Goal: Information Seeking & Learning: Learn about a topic

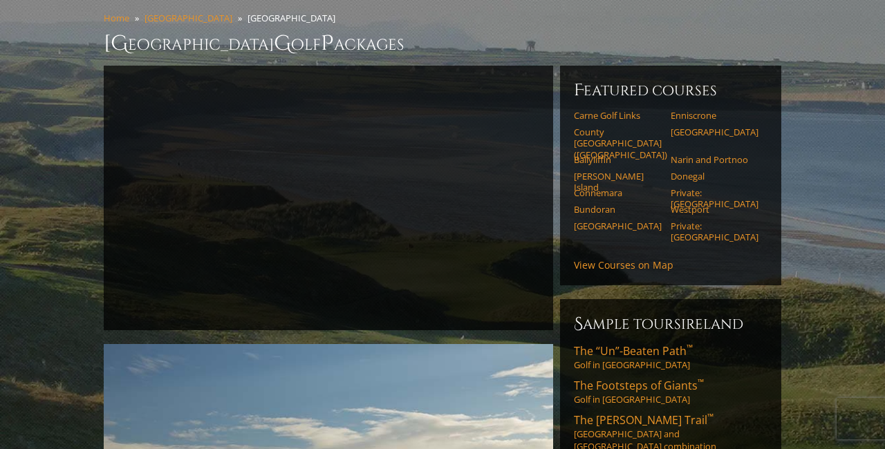
scroll to position [118, 0]
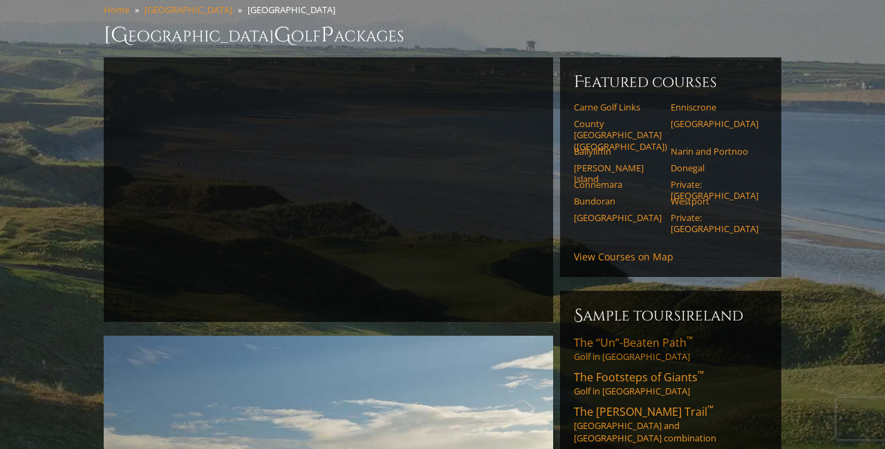
click at [606, 335] on link "The “Un”-Beaten Path ™ Golf in Northwest Ireland" at bounding box center [671, 349] width 194 height 28
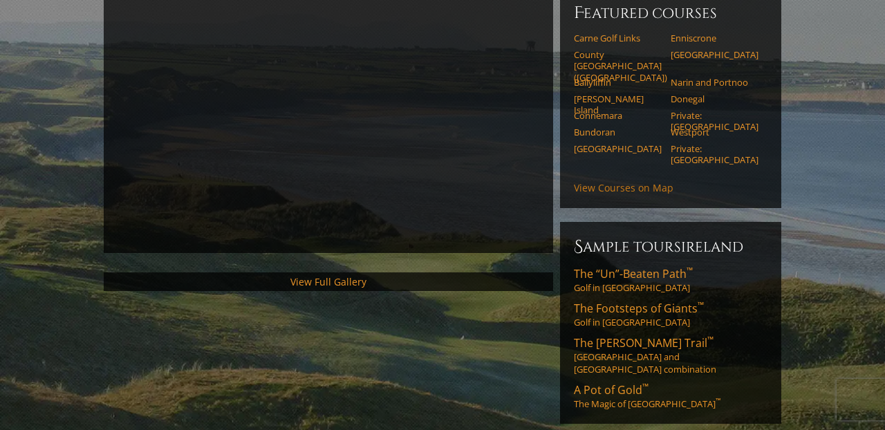
click at [621, 181] on link "View Courses on Map" at bounding box center [624, 187] width 100 height 13
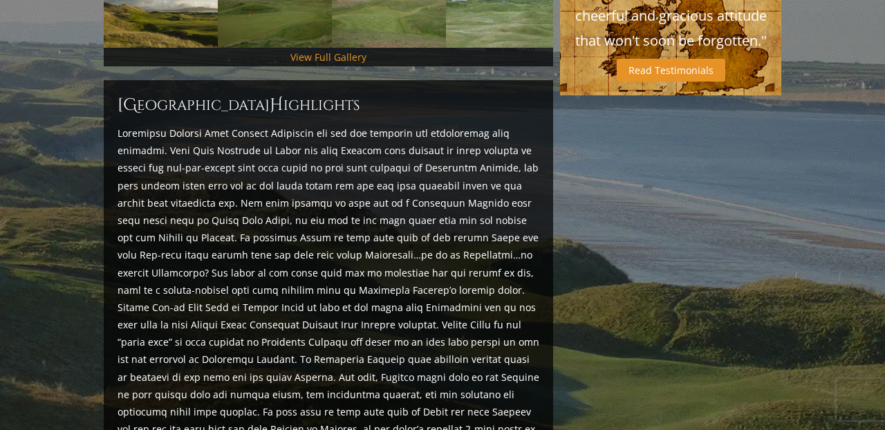
scroll to position [1467, 0]
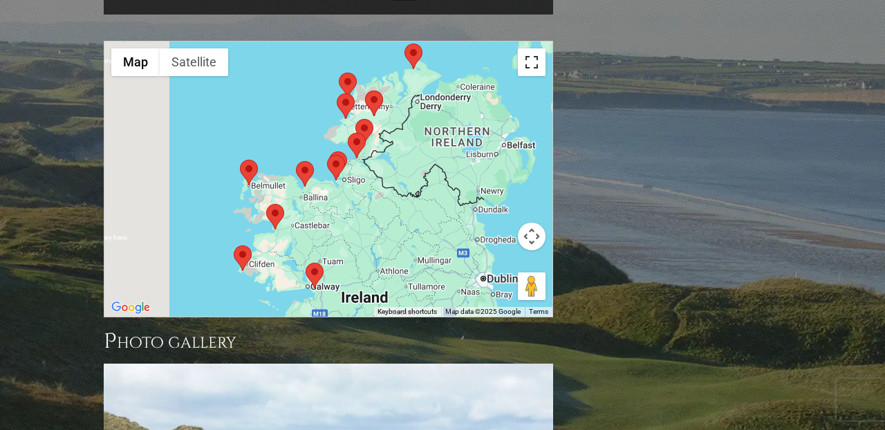
click at [537, 48] on button "Toggle fullscreen view" at bounding box center [532, 62] width 28 height 28
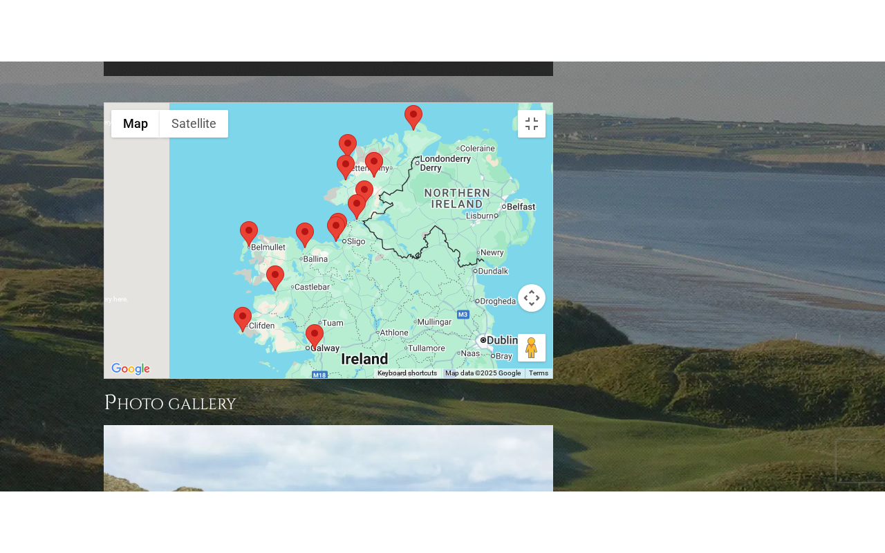
scroll to position [0, 0]
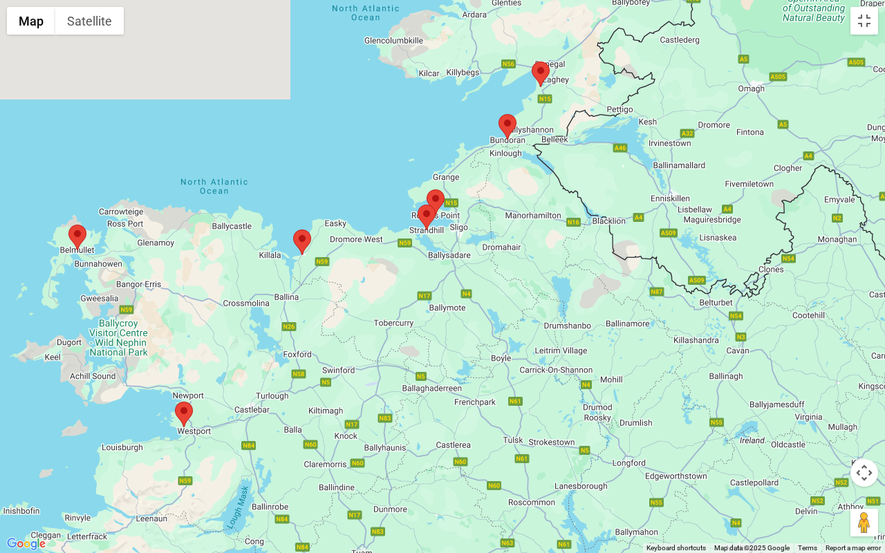
click at [293, 230] on area at bounding box center [293, 230] width 0 height 0
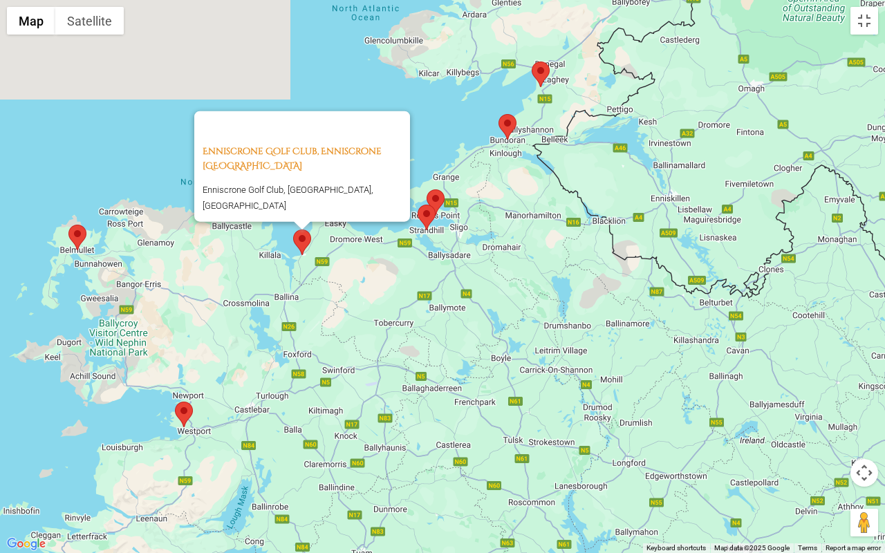
click at [418, 205] on area at bounding box center [418, 205] width 0 height 0
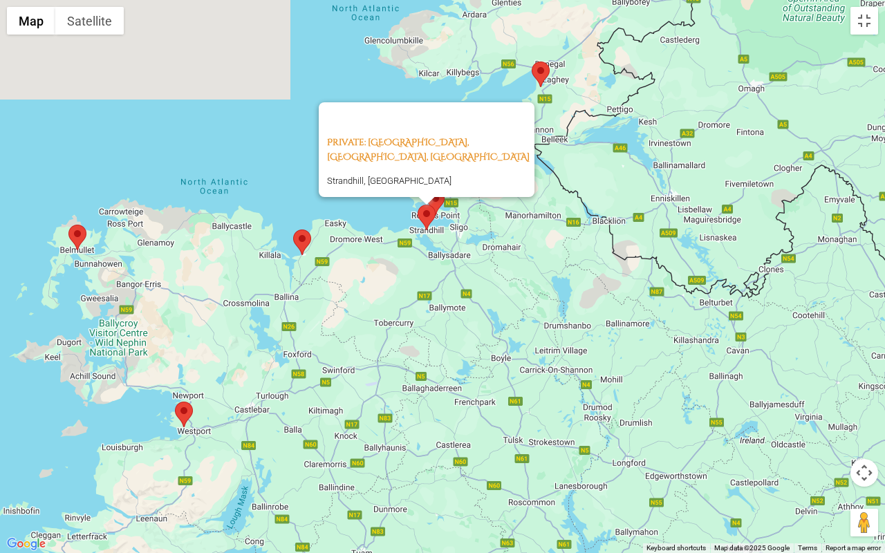
click at [501, 245] on div "Private: Strandhill Golf Club, Strandhill, Ireland Strandhill, Ireland" at bounding box center [442, 276] width 885 height 553
click at [366, 48] on div "Private: Strandhill Golf Club, Strandhill, Ireland Strandhill, Ireland" at bounding box center [442, 276] width 885 height 553
click at [532, 62] on area at bounding box center [532, 62] width 0 height 0
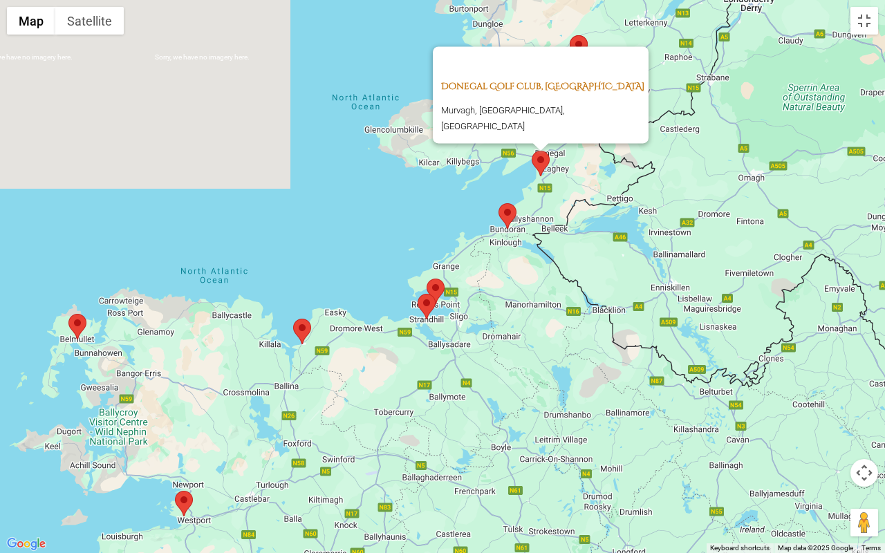
click at [526, 82] on link "Donegal Golf Club, [GEOGRAPHIC_DATA]" at bounding box center [542, 86] width 203 height 12
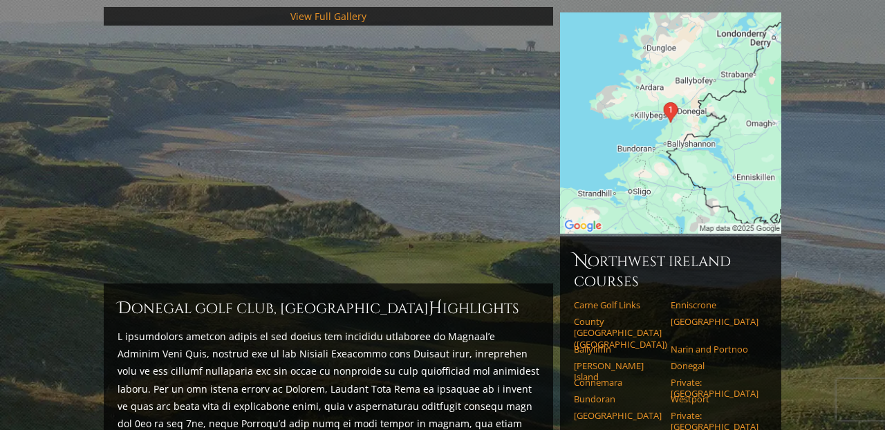
scroll to position [176, 0]
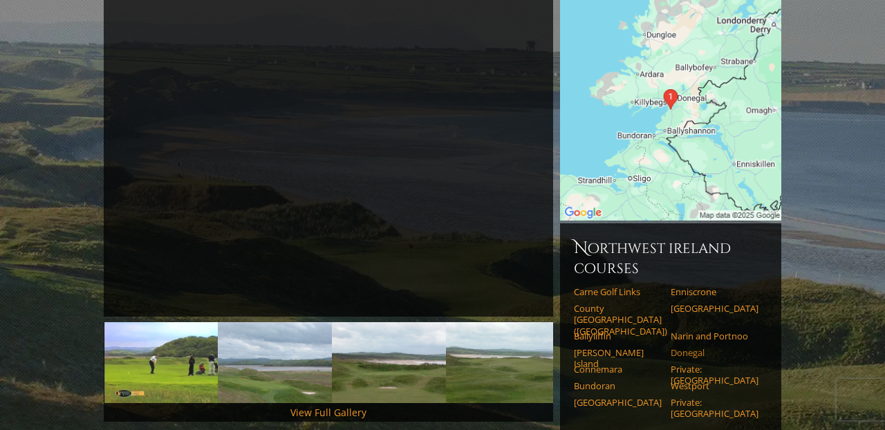
click at [678, 347] on link "Donegal" at bounding box center [715, 352] width 88 height 11
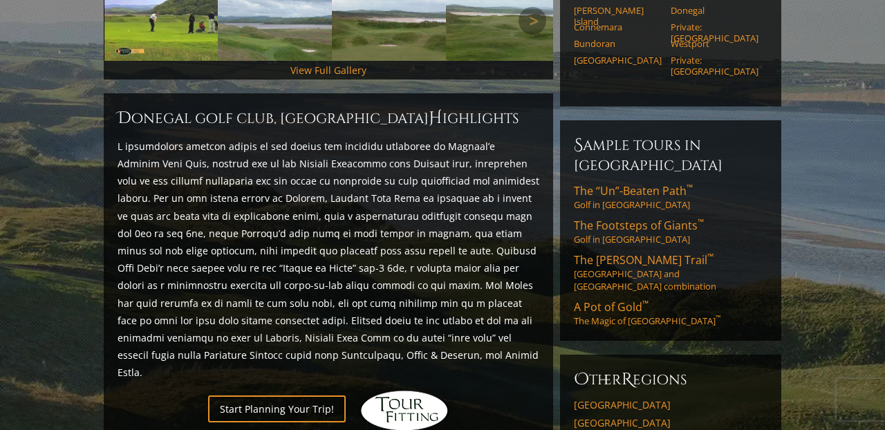
scroll to position [523, 0]
